Goal: Transaction & Acquisition: Purchase product/service

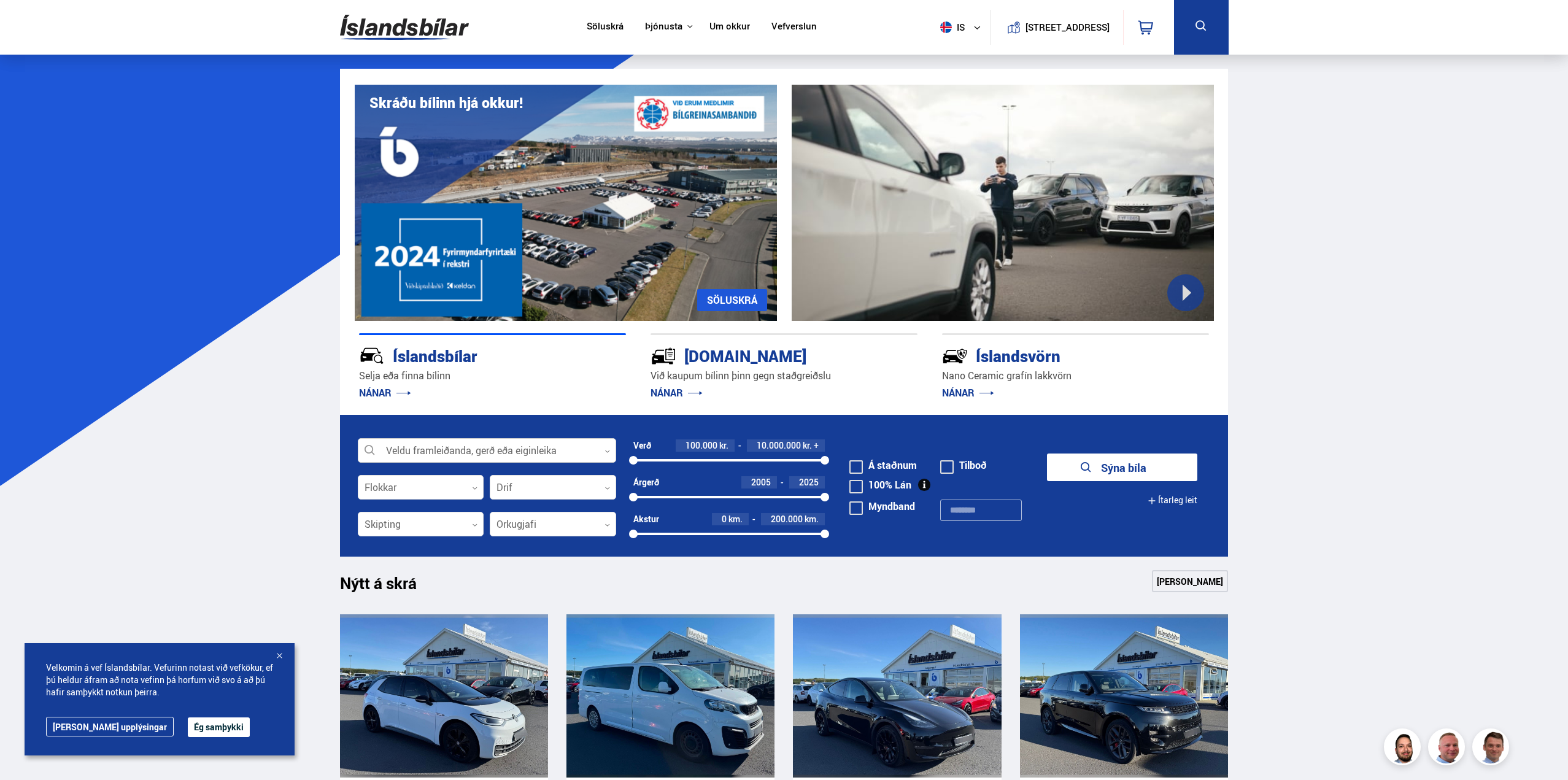
click at [551, 450] on div at bounding box center [487, 451] width 258 height 25
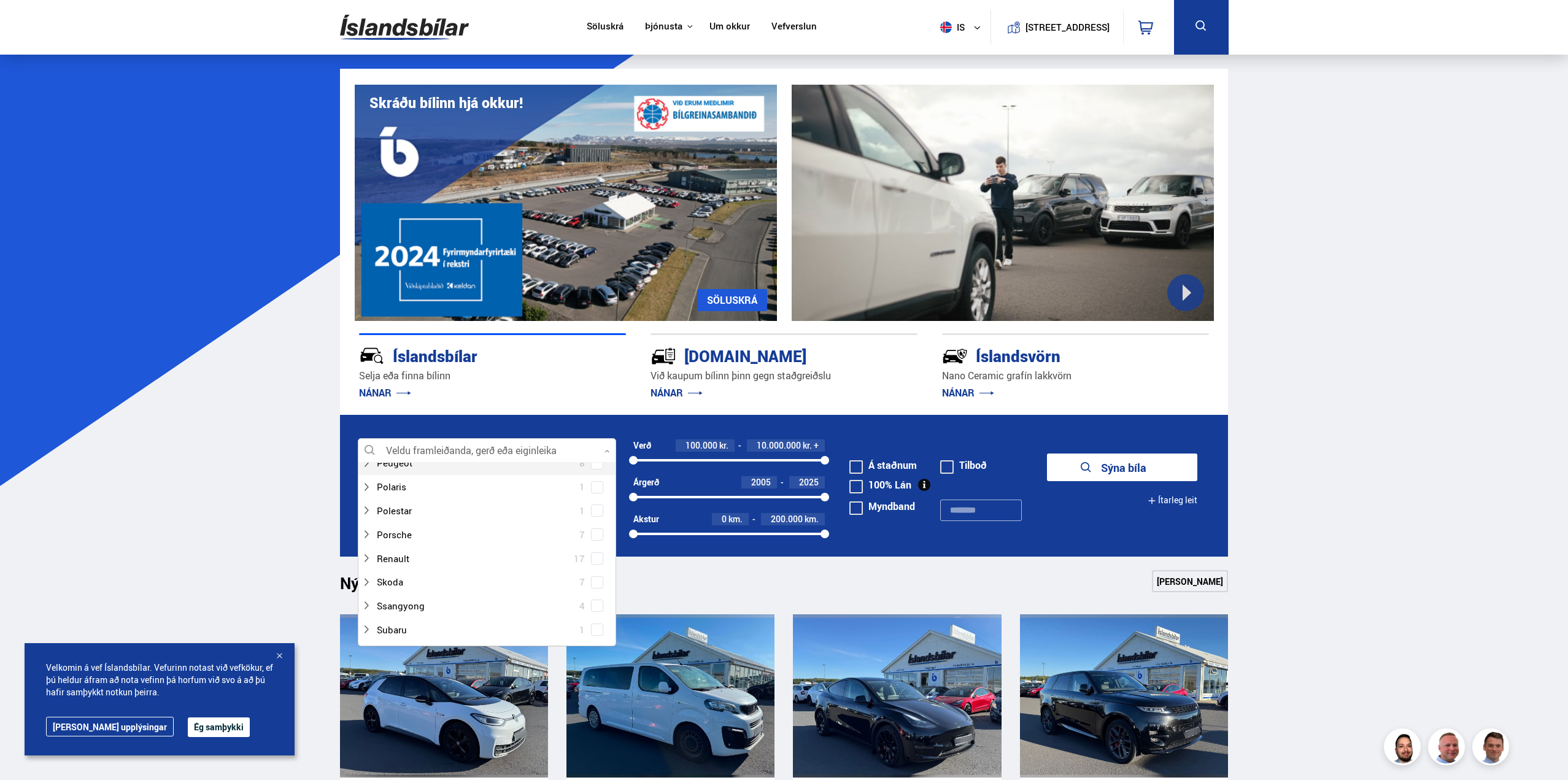
scroll to position [736, 0]
click at [388, 560] on div at bounding box center [474, 568] width 226 height 18
click at [416, 518] on div at bounding box center [499, 517] width 226 height 18
drag, startPoint x: 384, startPoint y: 520, endPoint x: 394, endPoint y: 517, distance: 10.4
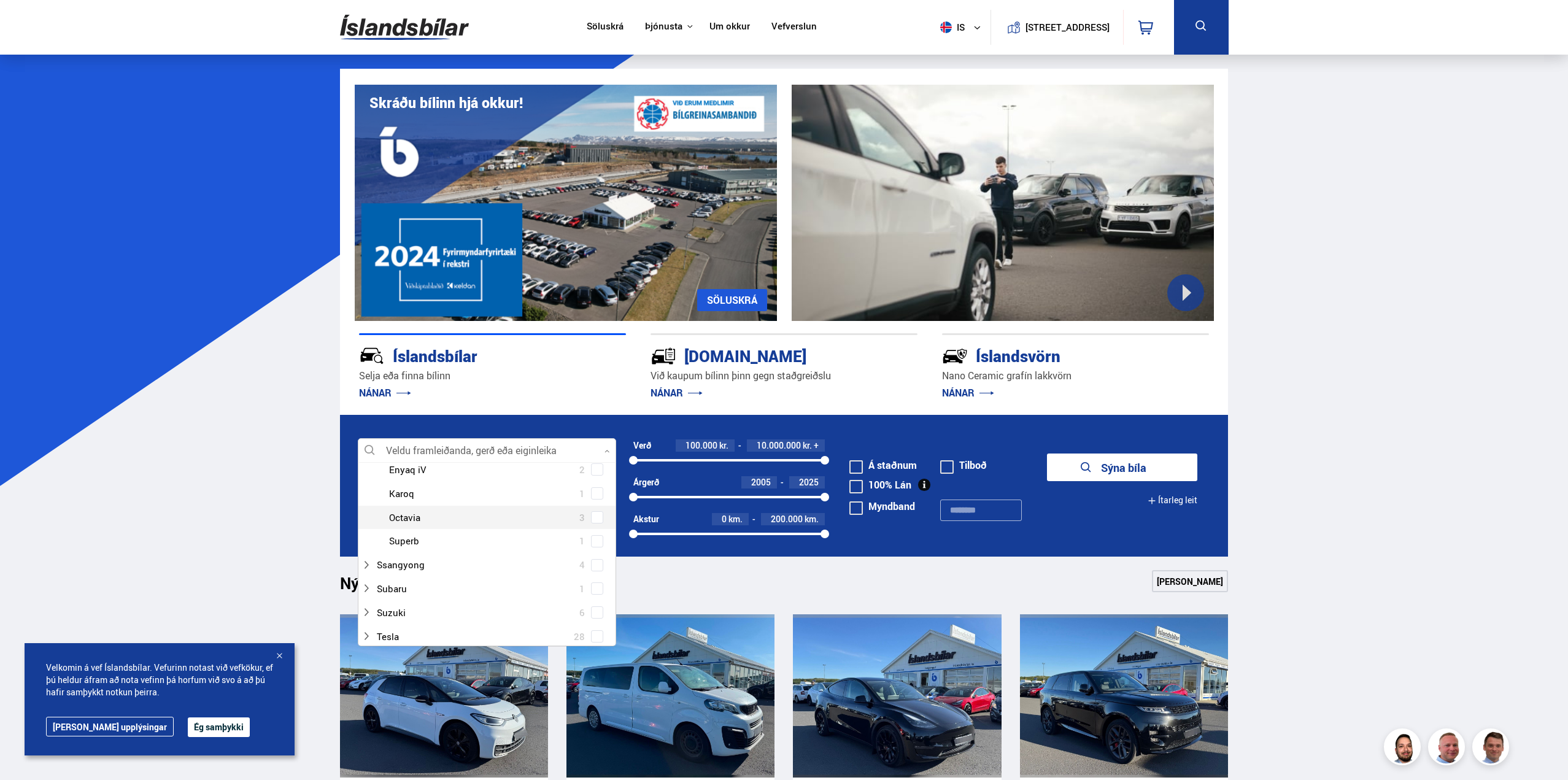
click at [385, 520] on div "Skoda Octavia 3" at bounding box center [487, 517] width 257 height 24
click at [401, 515] on div at bounding box center [499, 517] width 226 height 18
click at [596, 515] on span at bounding box center [596, 517] width 5 height 5
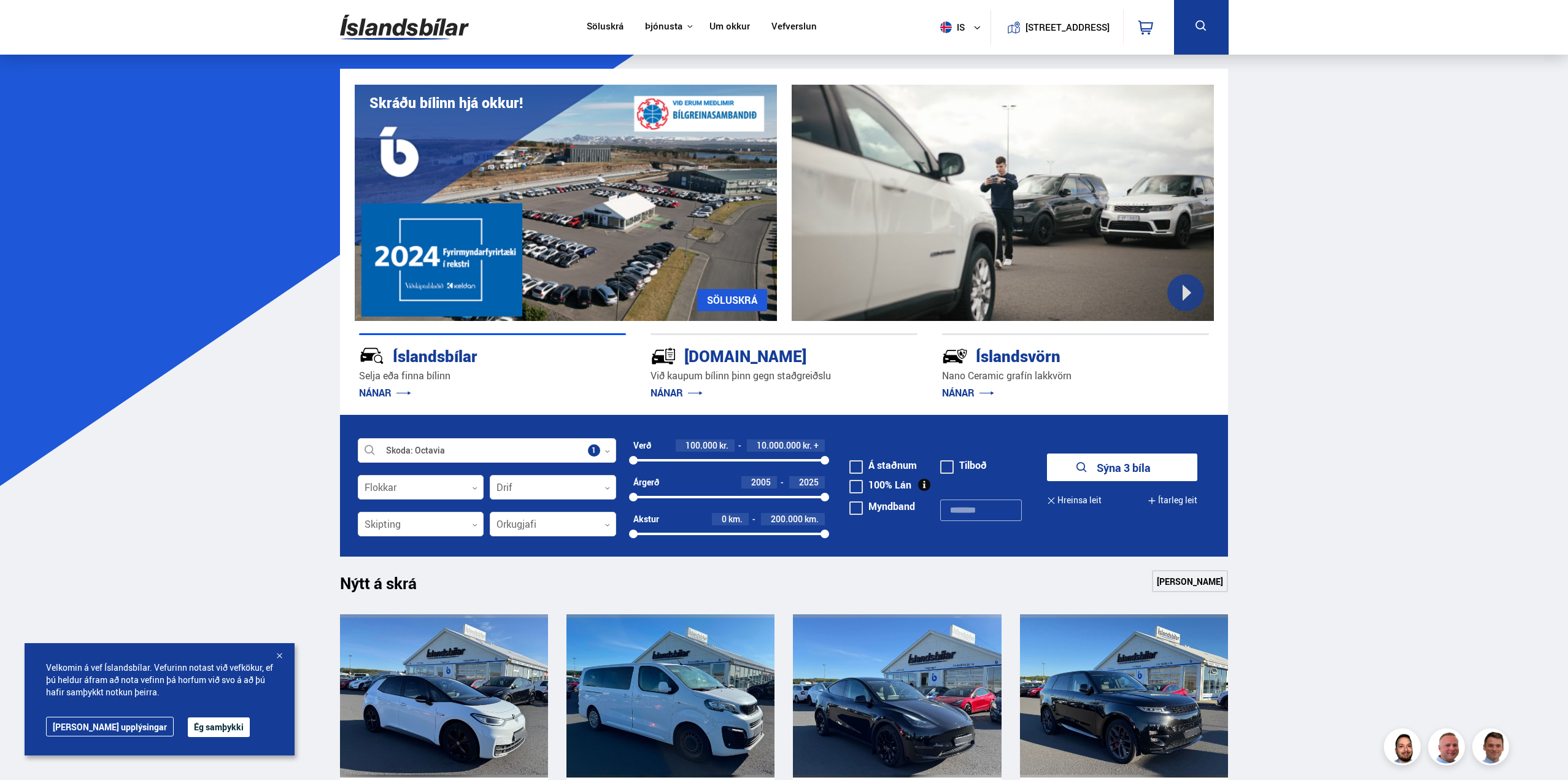
drag, startPoint x: 845, startPoint y: 391, endPoint x: 885, endPoint y: 389, distance: 40.0
click at [853, 391] on p "NÁNAR" at bounding box center [784, 393] width 267 height 20
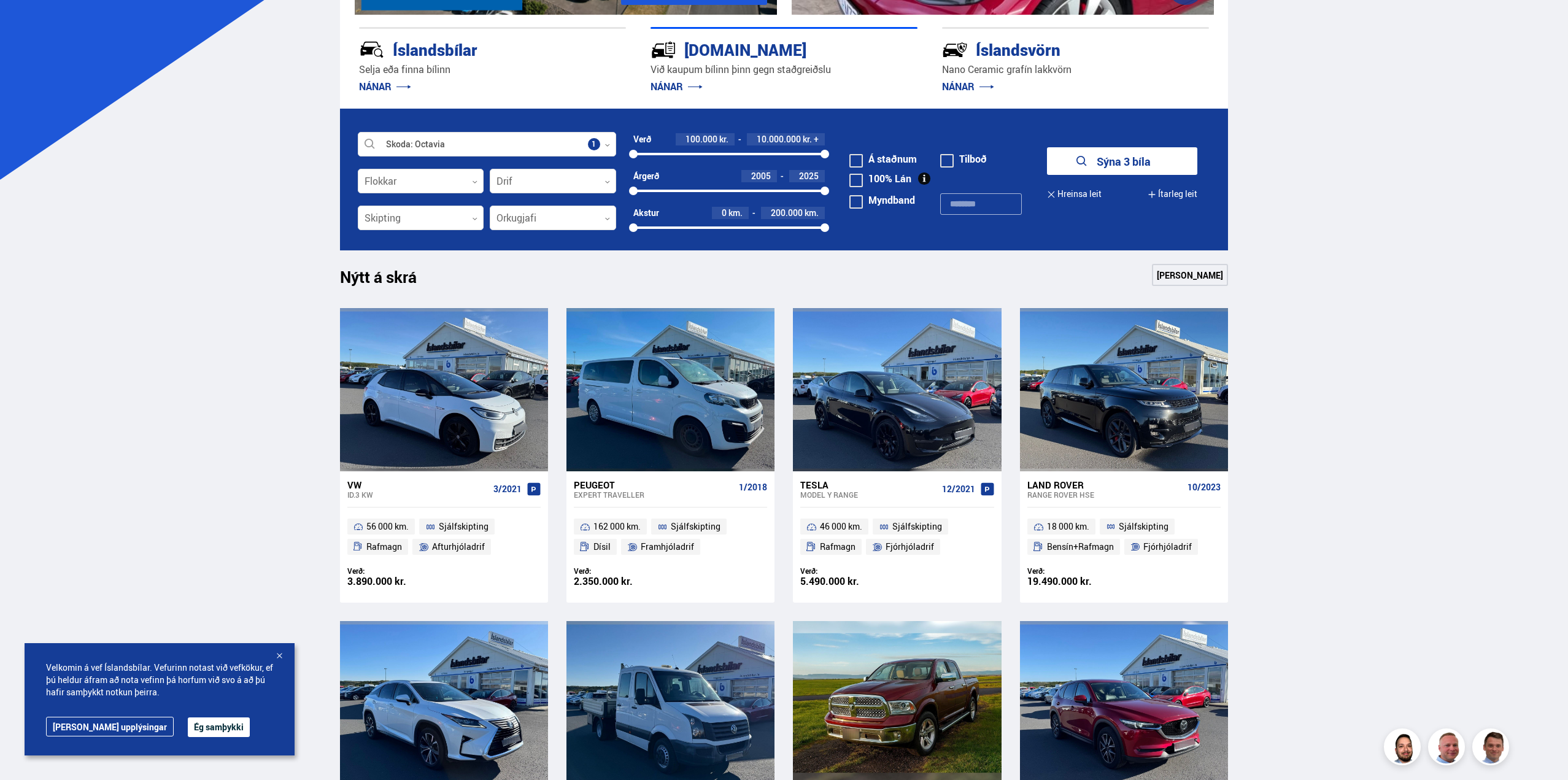
scroll to position [307, 0]
click at [1133, 158] on button "Sýna 3 bíla" at bounding box center [1122, 160] width 150 height 27
